Goal: Information Seeking & Learning: Understand process/instructions

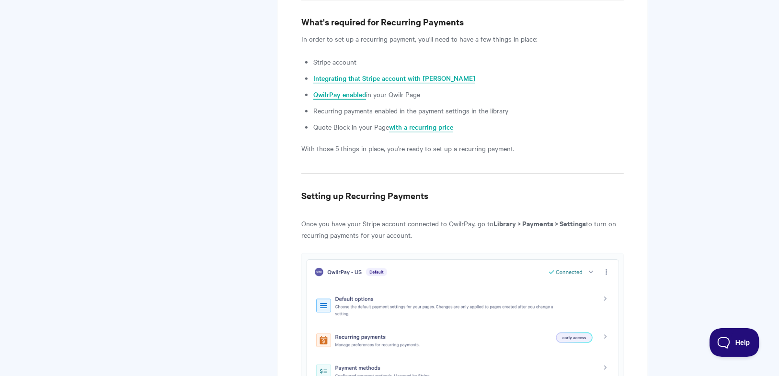
click at [355, 92] on link "QwilrPay enabled" at bounding box center [339, 95] width 53 height 11
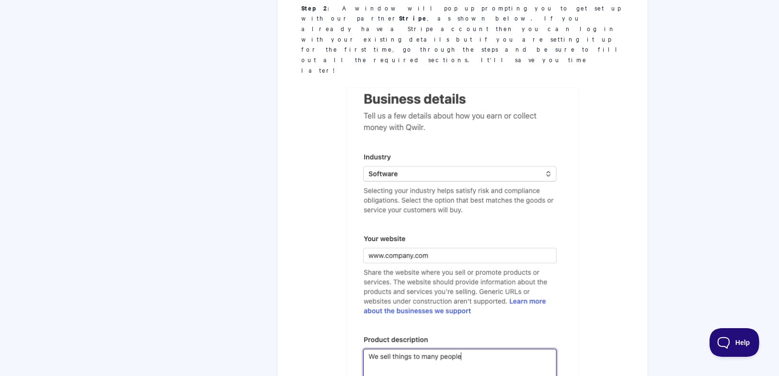
scroll to position [1534, 0]
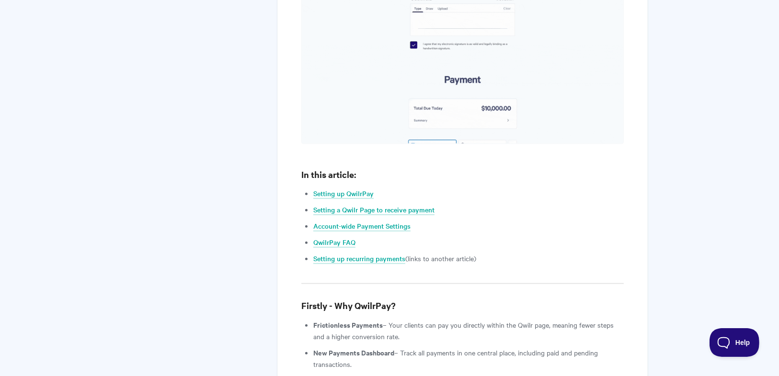
scroll to position [766, 0]
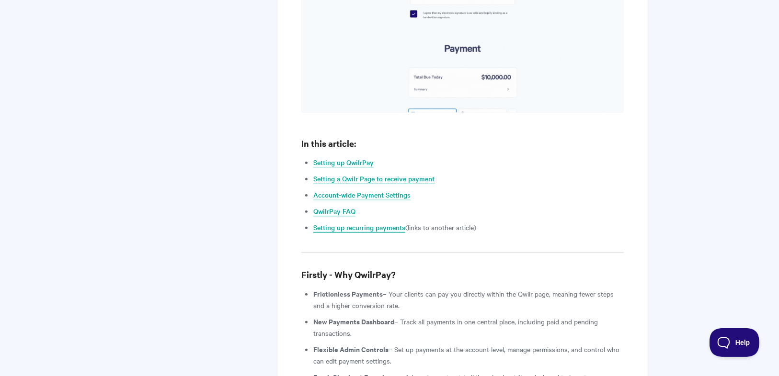
click at [385, 223] on link "Setting up recurring payments" at bounding box center [359, 228] width 92 height 11
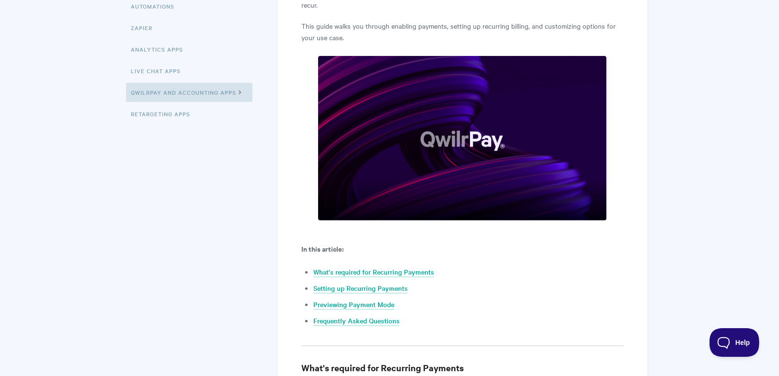
scroll to position [268, 0]
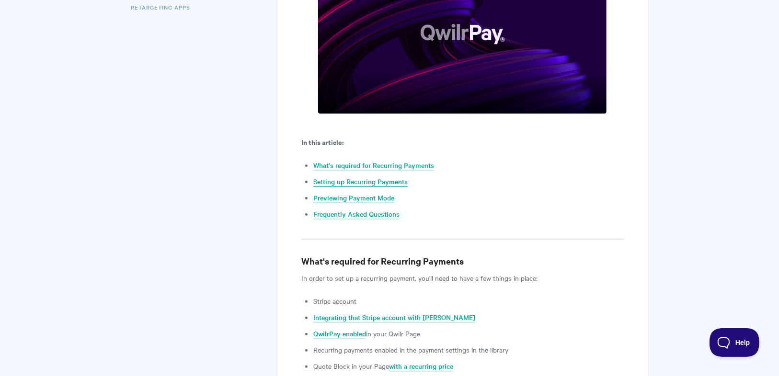
click at [367, 185] on link "Setting up Recurring Payments" at bounding box center [360, 182] width 94 height 11
